Goal: Task Accomplishment & Management: Manage account settings

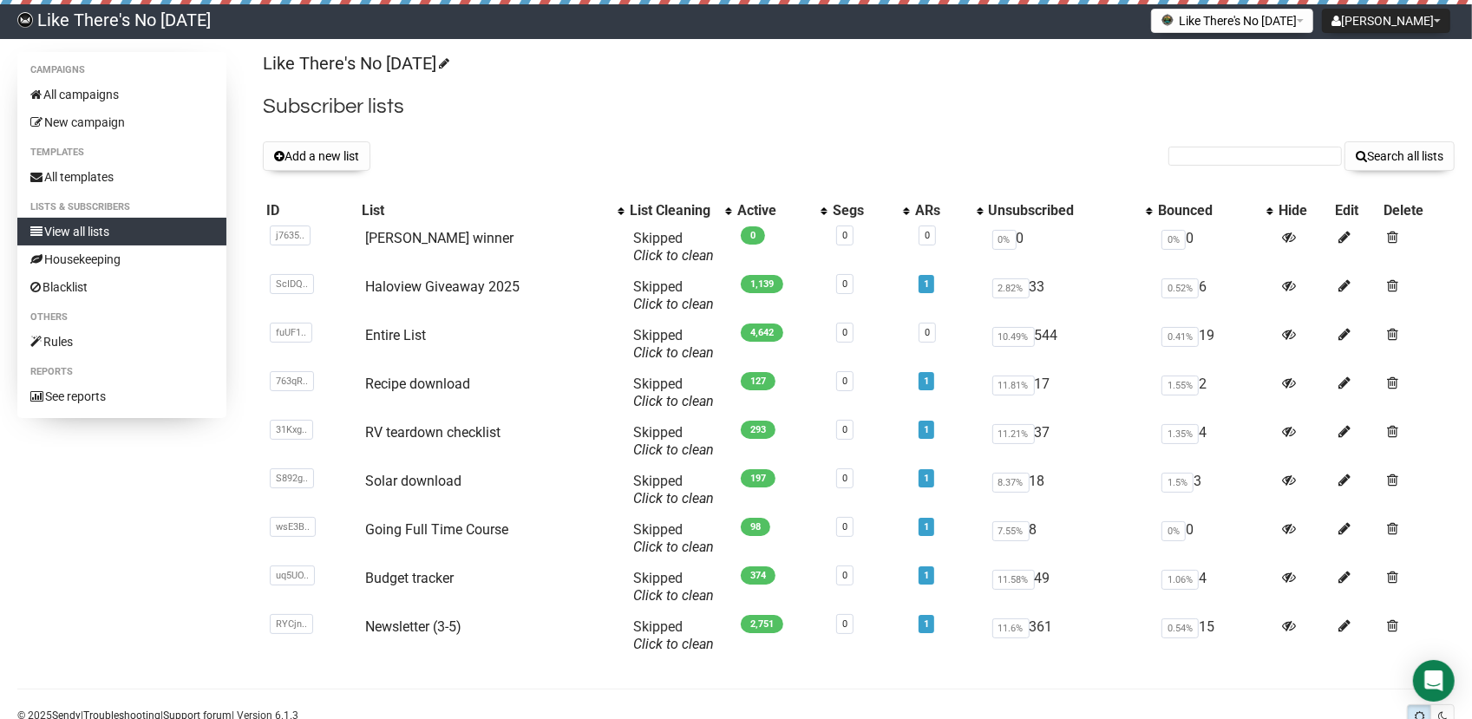
click at [535, 134] on div "Like There's No Tomorrow Subscriber lists Add a new list Search all lists List …" at bounding box center [858, 362] width 1191 height 621
click at [368, 153] on button "Add a new list" at bounding box center [317, 155] width 108 height 29
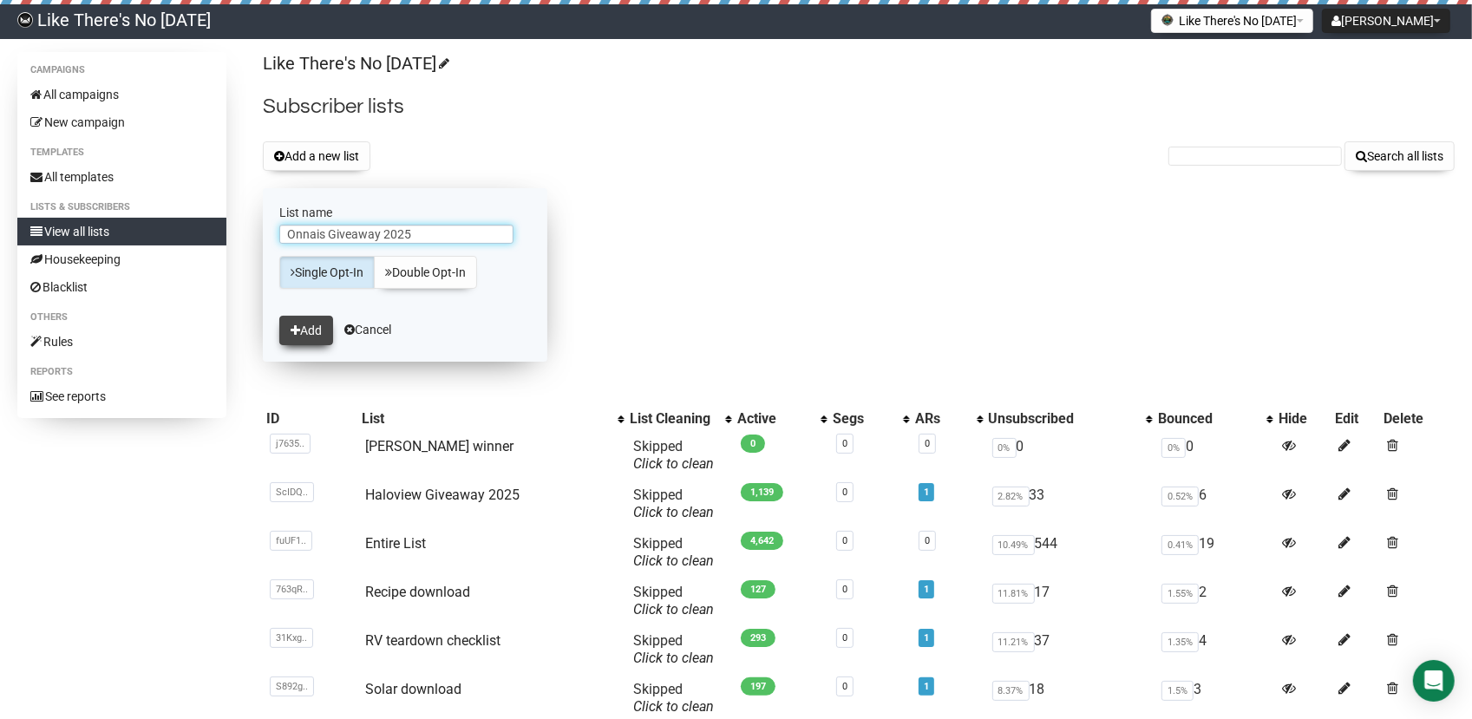
type input "Onnais Giveaway 2025"
click at [305, 331] on button "Add" at bounding box center [306, 330] width 54 height 29
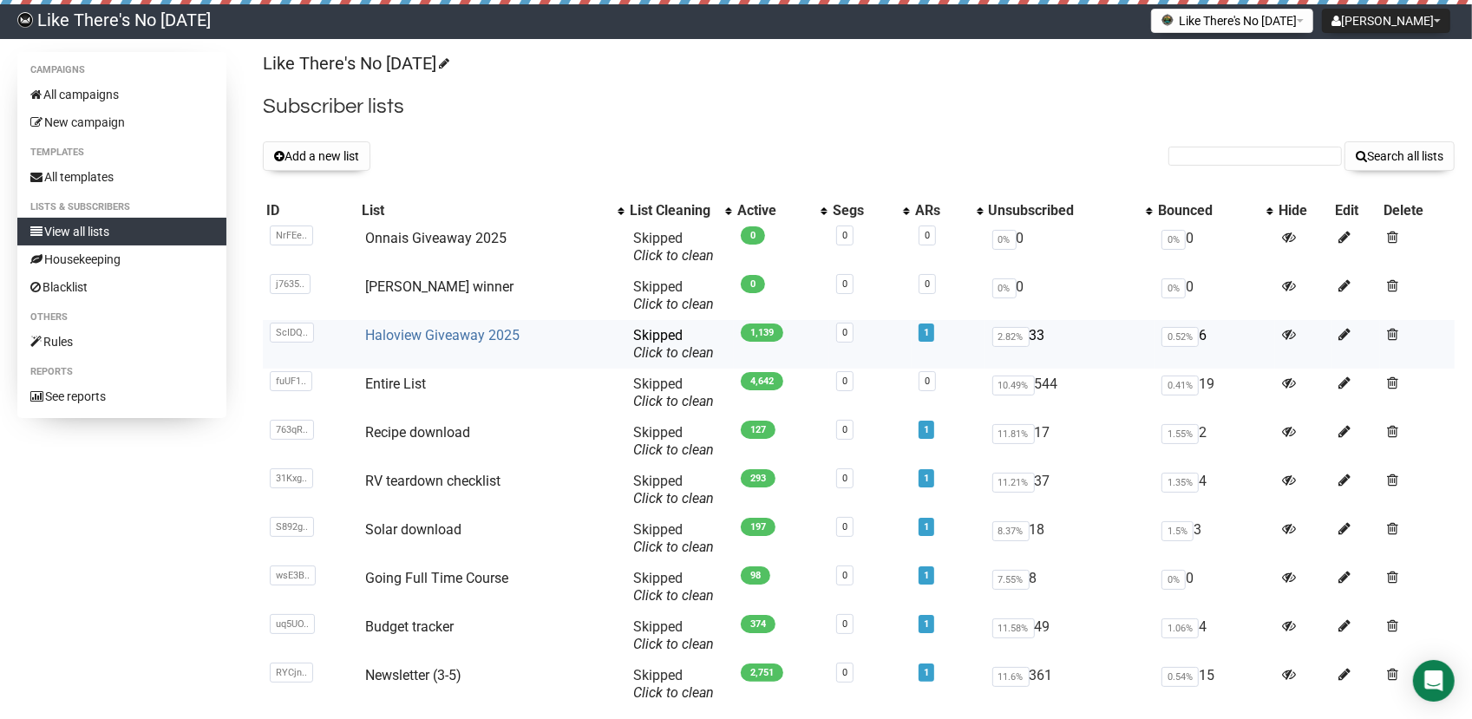
click at [454, 336] on link "Haloview Giveaway 2025" at bounding box center [442, 335] width 154 height 16
click at [1339, 335] on icon at bounding box center [1344, 334] width 12 height 15
click at [428, 342] on link "Haloview Giveaway 2025" at bounding box center [442, 335] width 154 height 16
click at [454, 238] on link "Onnais Giveaway 2025" at bounding box center [436, 238] width 141 height 16
